Goal: Task Accomplishment & Management: Manage account settings

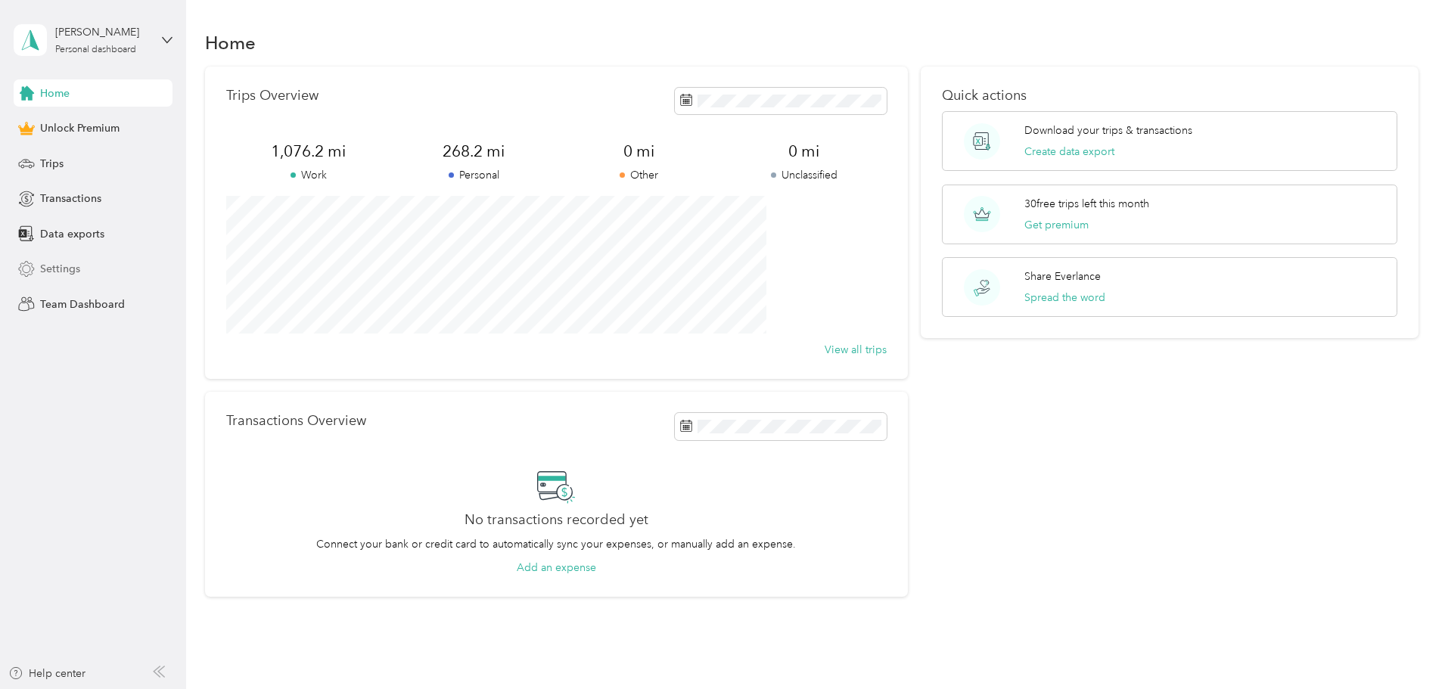
click at [64, 268] on span "Settings" at bounding box center [60, 269] width 40 height 16
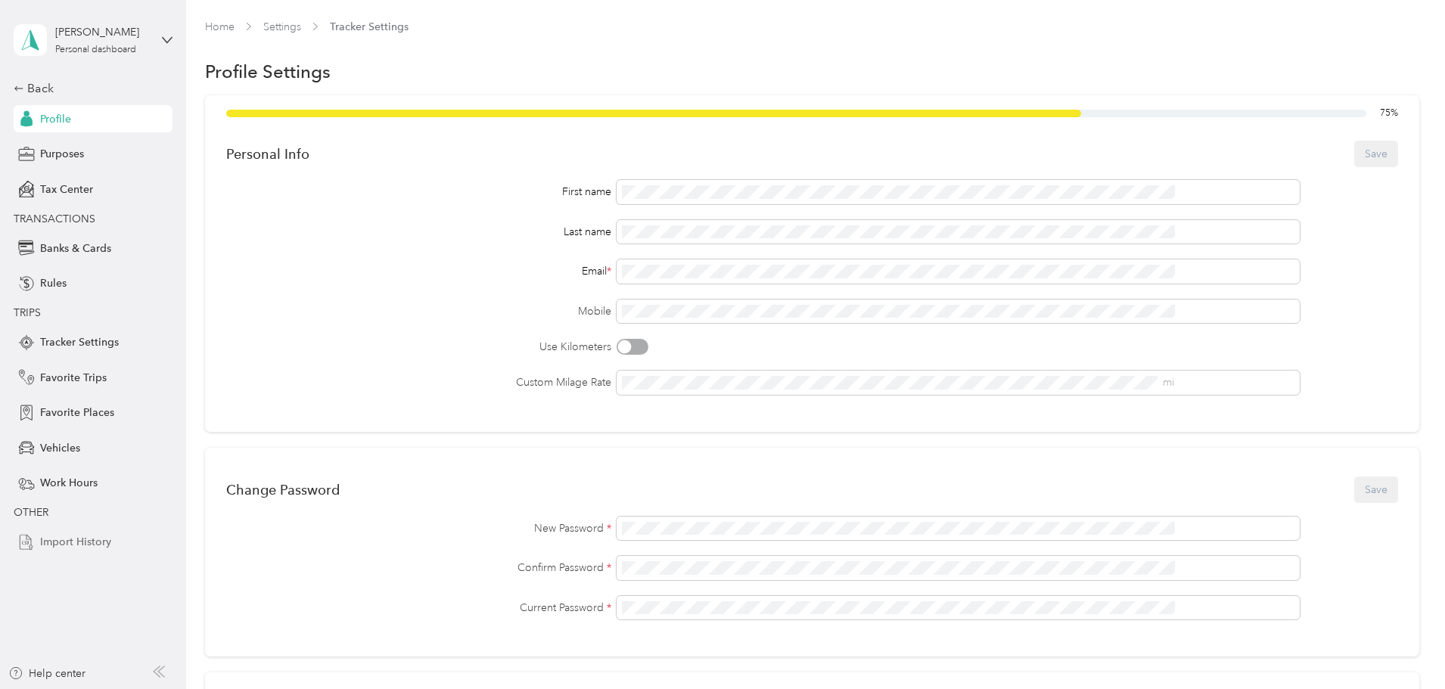
click at [86, 538] on span "Import History" at bounding box center [75, 542] width 71 height 16
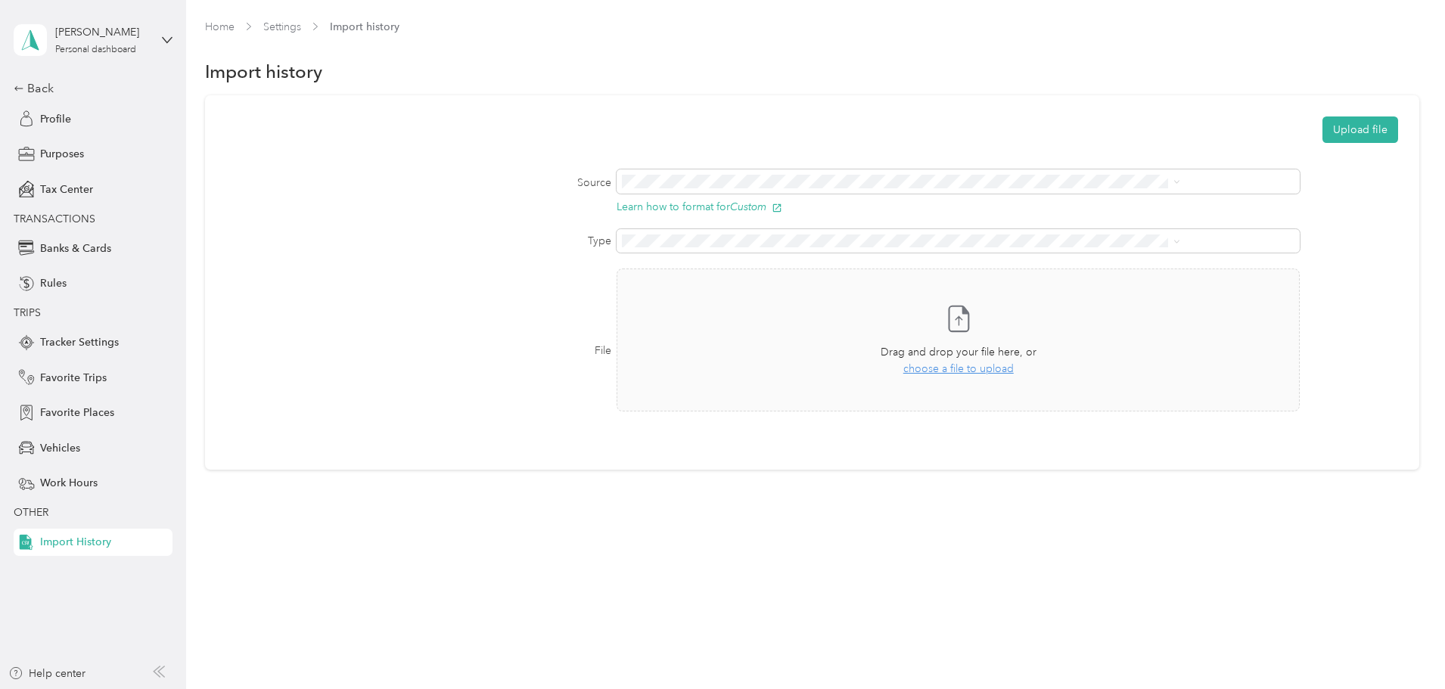
click at [160, 35] on div "[PERSON_NAME] Personal dashboard" at bounding box center [93, 40] width 159 height 53
click at [41, 87] on div "Back" at bounding box center [89, 88] width 151 height 18
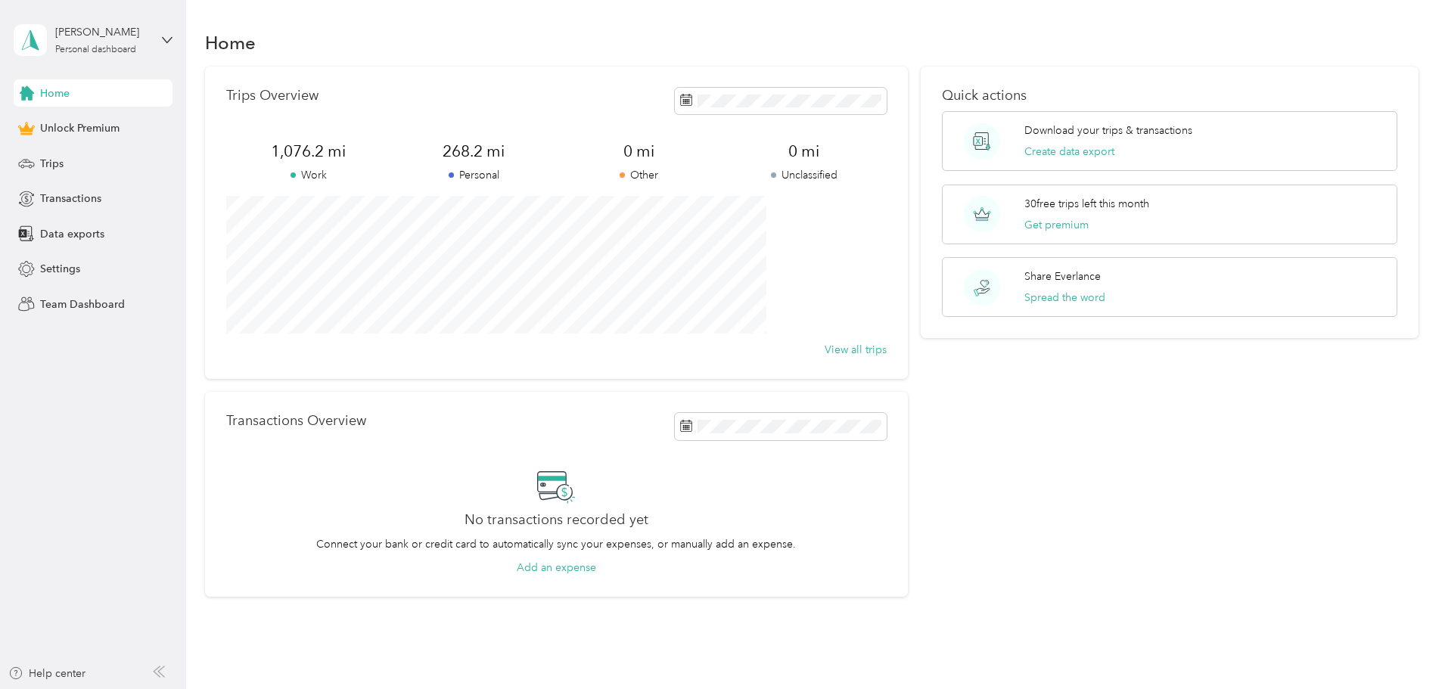
click at [55, 94] on span "Home" at bounding box center [55, 94] width 30 height 16
click at [676, 213] on icon at bounding box center [682, 219] width 15 height 15
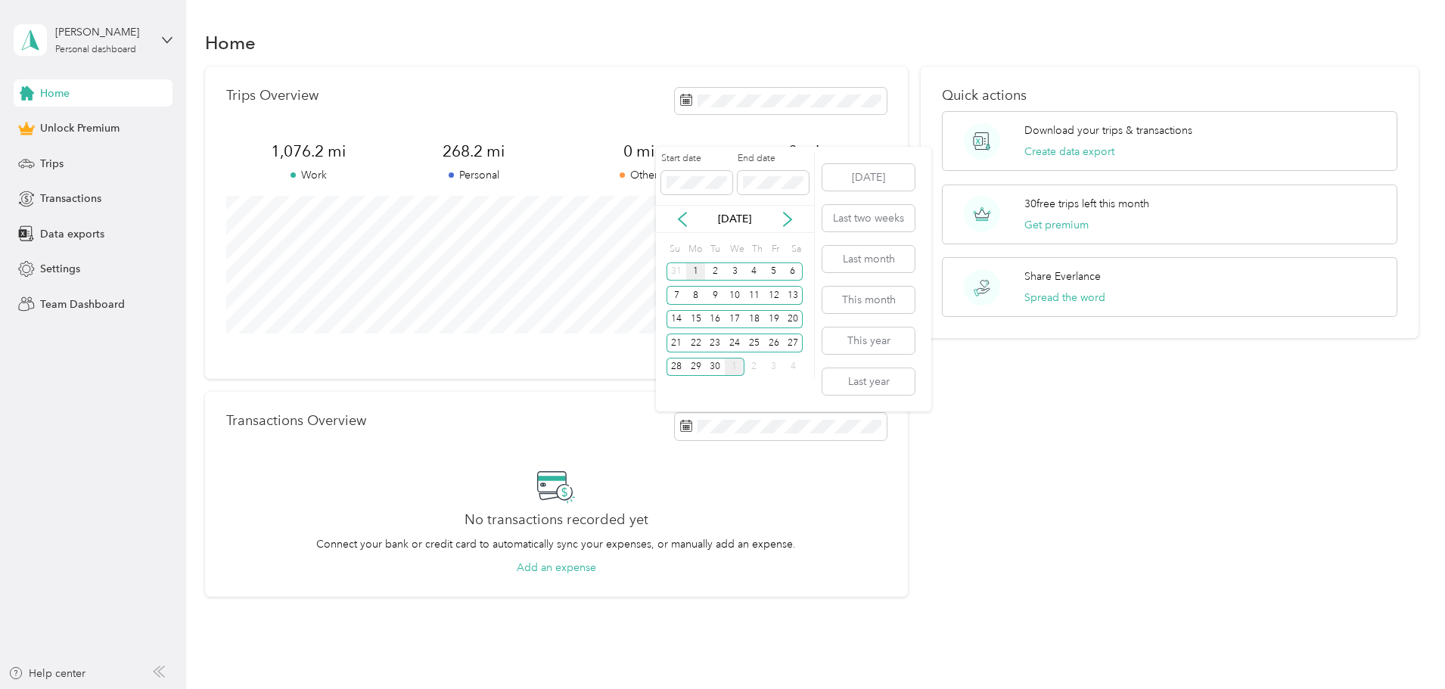
click at [697, 266] on div "1" at bounding box center [696, 272] width 20 height 19
click at [715, 365] on div "30" at bounding box center [715, 367] width 20 height 19
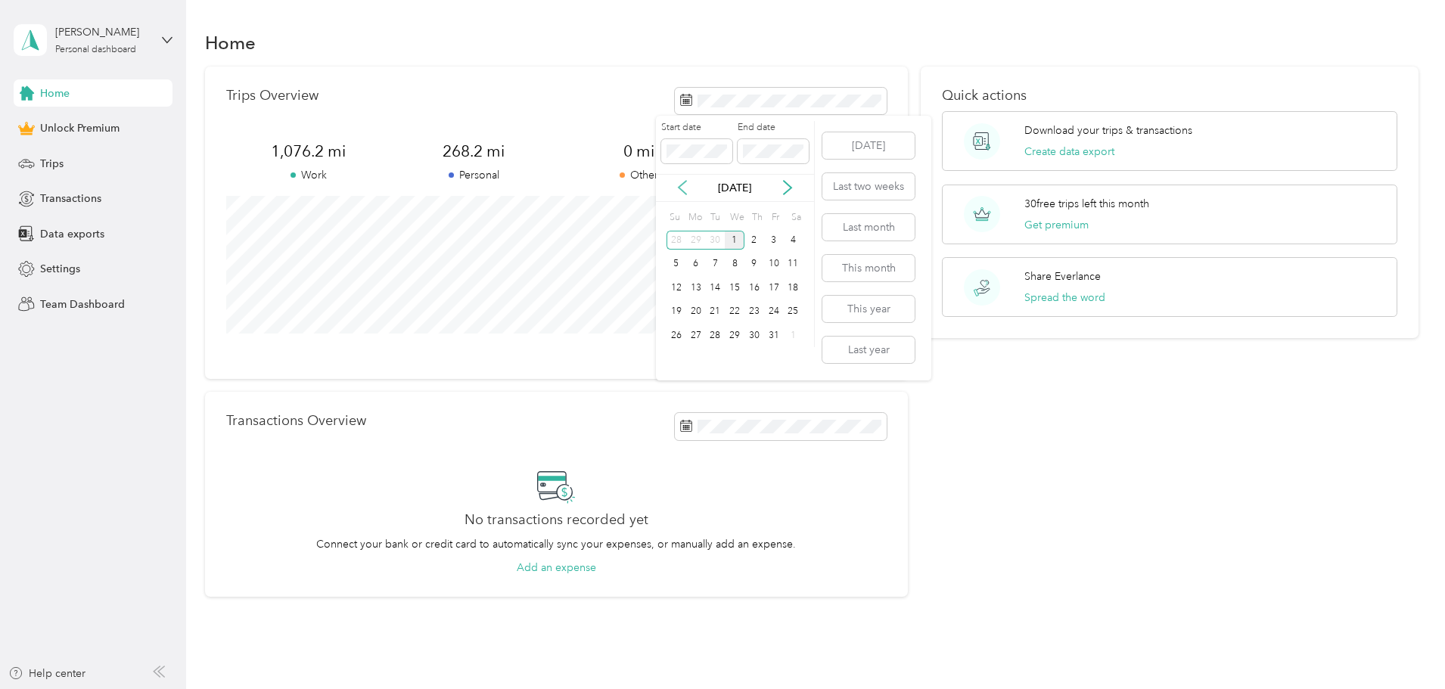
click at [684, 188] on icon at bounding box center [682, 187] width 15 height 15
click at [692, 239] on div "1" at bounding box center [696, 240] width 20 height 19
click at [711, 332] on div "30" at bounding box center [715, 335] width 20 height 19
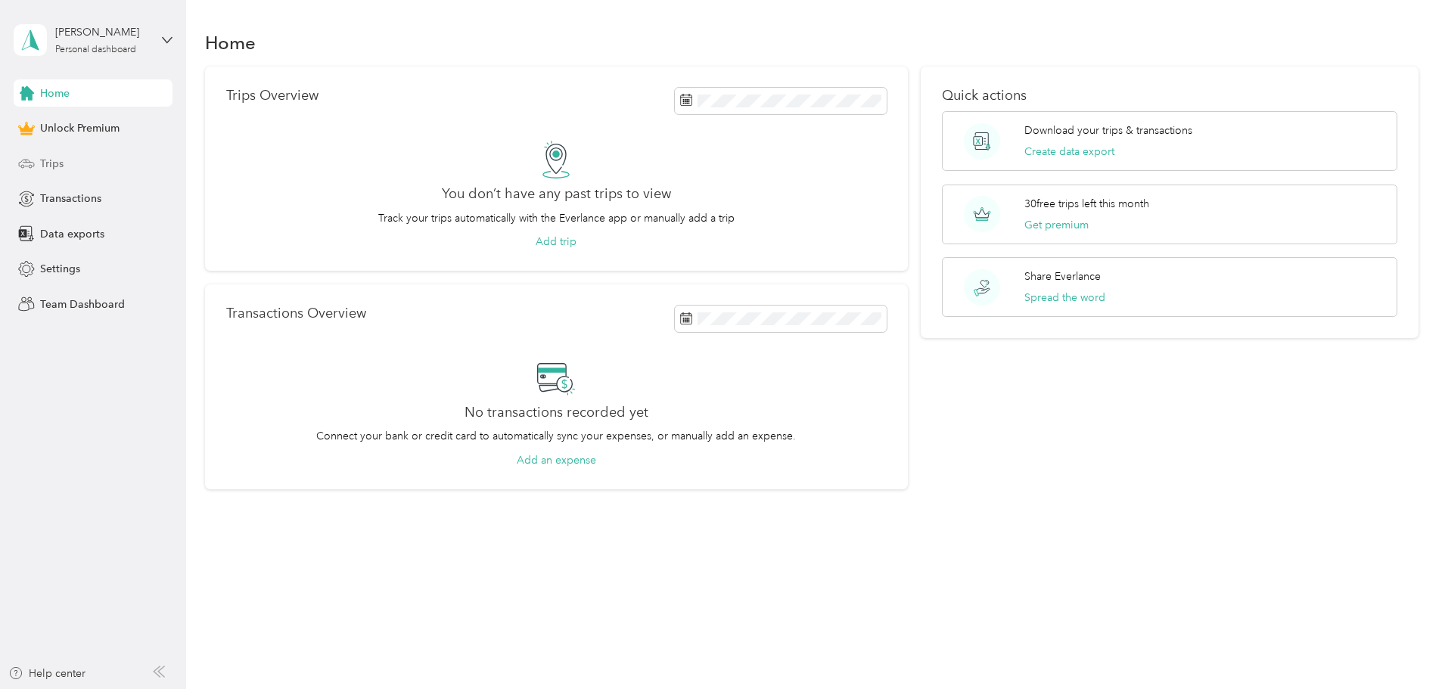
click at [54, 161] on span "Trips" at bounding box center [51, 164] width 23 height 16
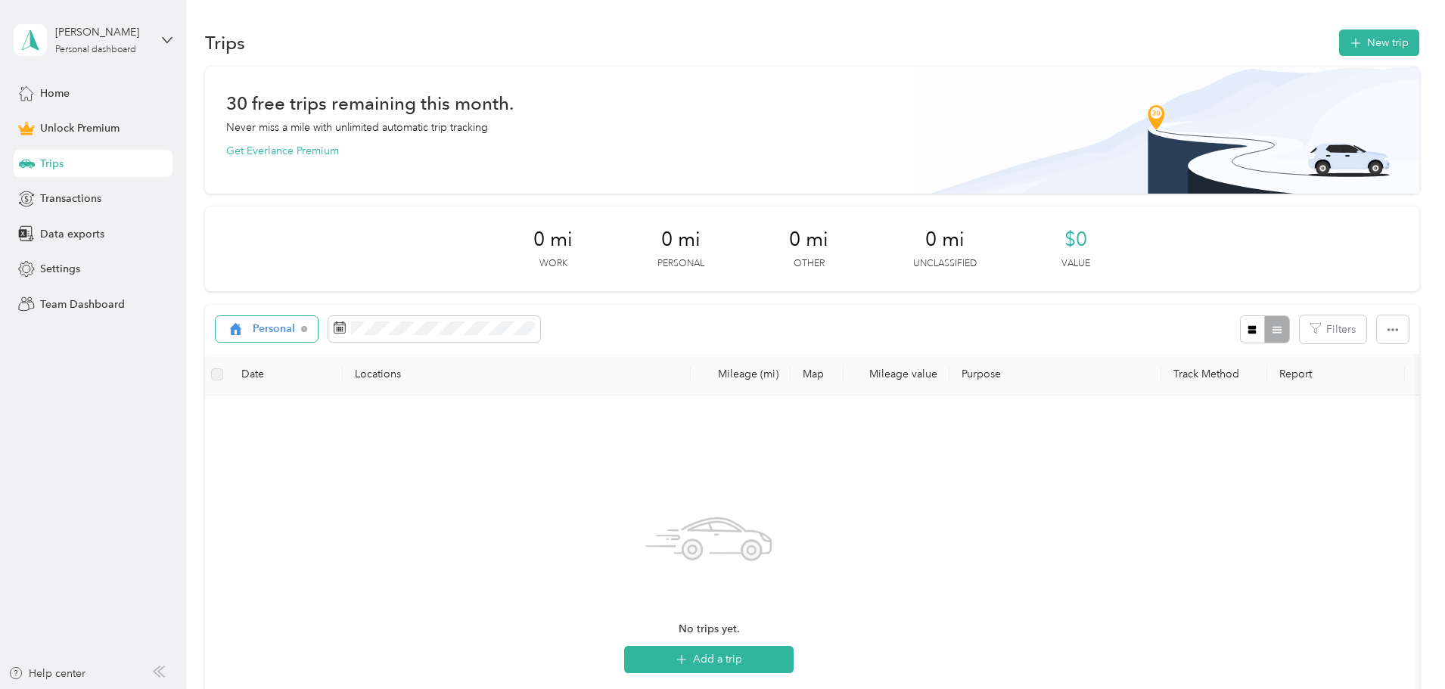
click at [319, 325] on div "Personal" at bounding box center [267, 329] width 103 height 26
click at [397, 355] on span "All purposes" at bounding box center [385, 357] width 62 height 16
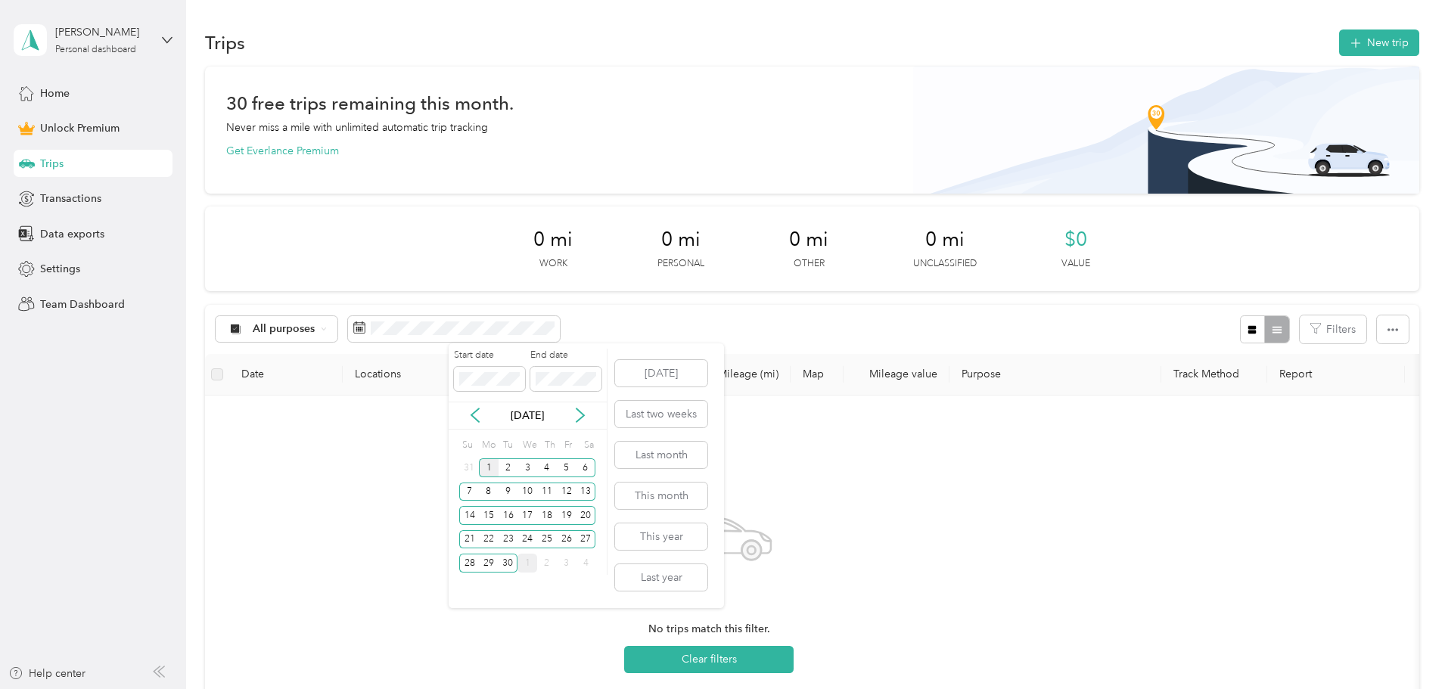
click at [486, 473] on div "1" at bounding box center [489, 468] width 20 height 19
click at [504, 559] on div "30" at bounding box center [509, 563] width 20 height 19
